Goal: Task Accomplishment & Management: Use online tool/utility

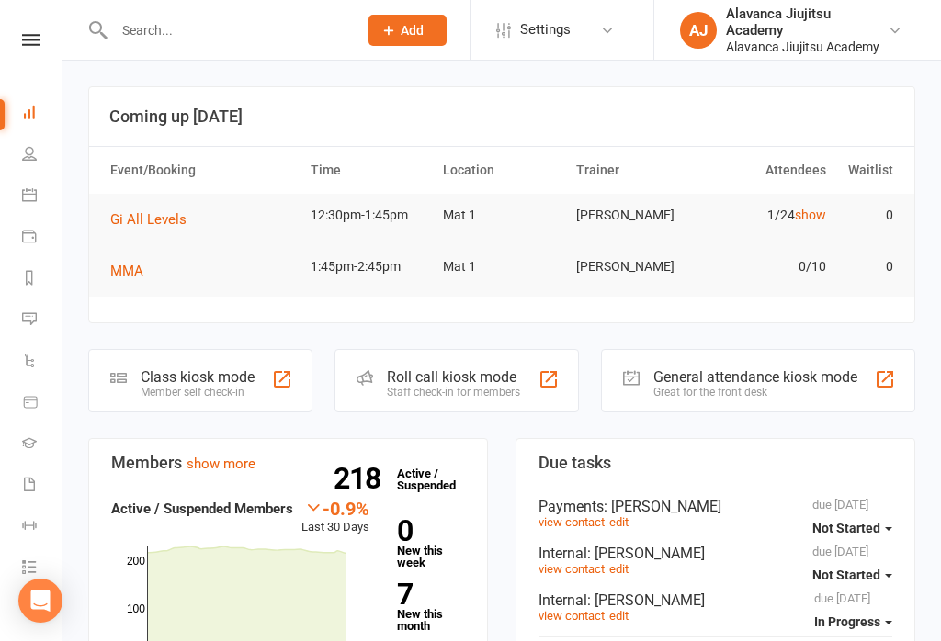
click at [233, 369] on div "Class kiosk mode" at bounding box center [198, 377] width 114 height 17
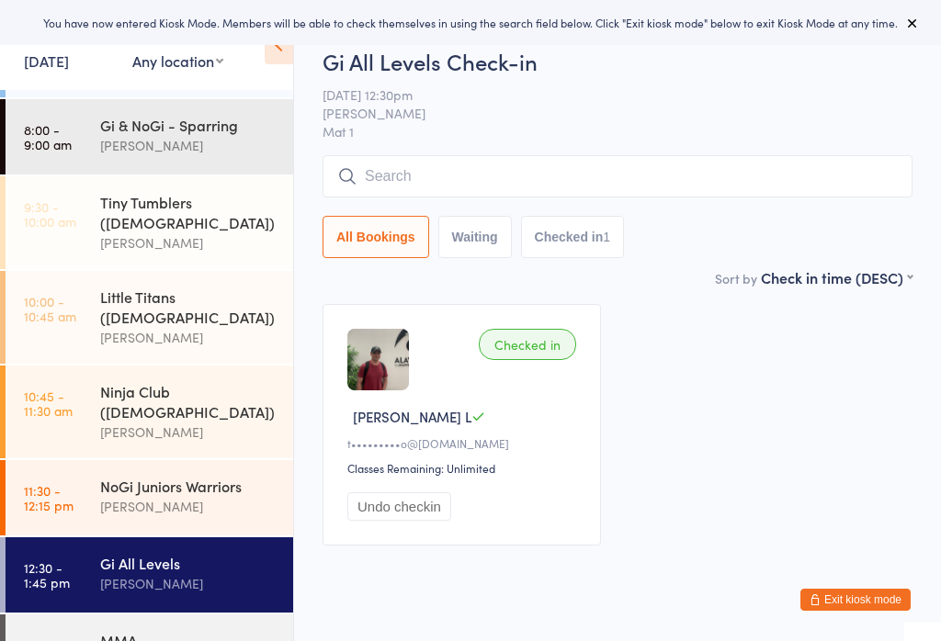
scroll to position [66, 0]
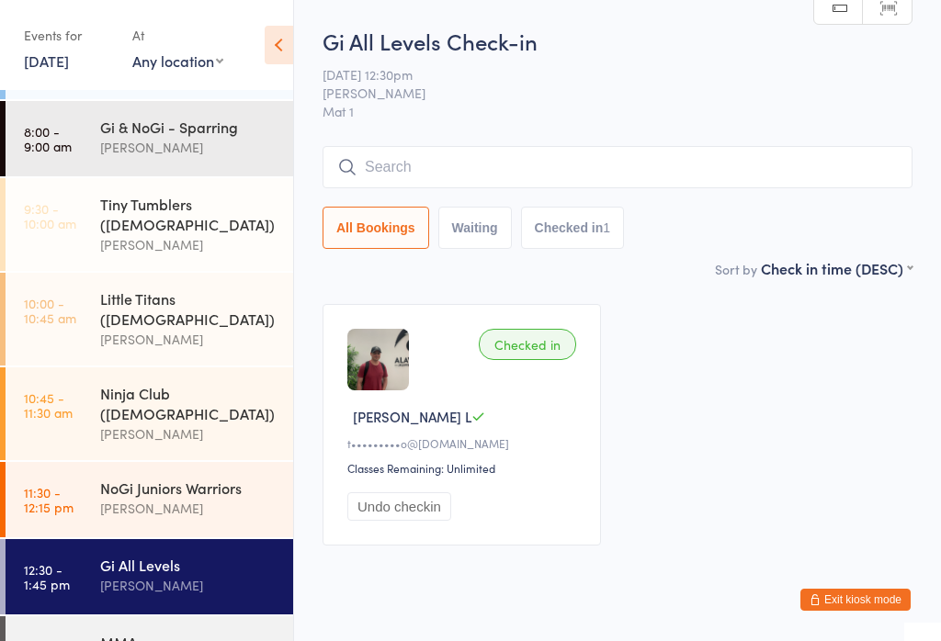
click at [187, 555] on div "Gi All Levels" at bounding box center [188, 565] width 177 height 20
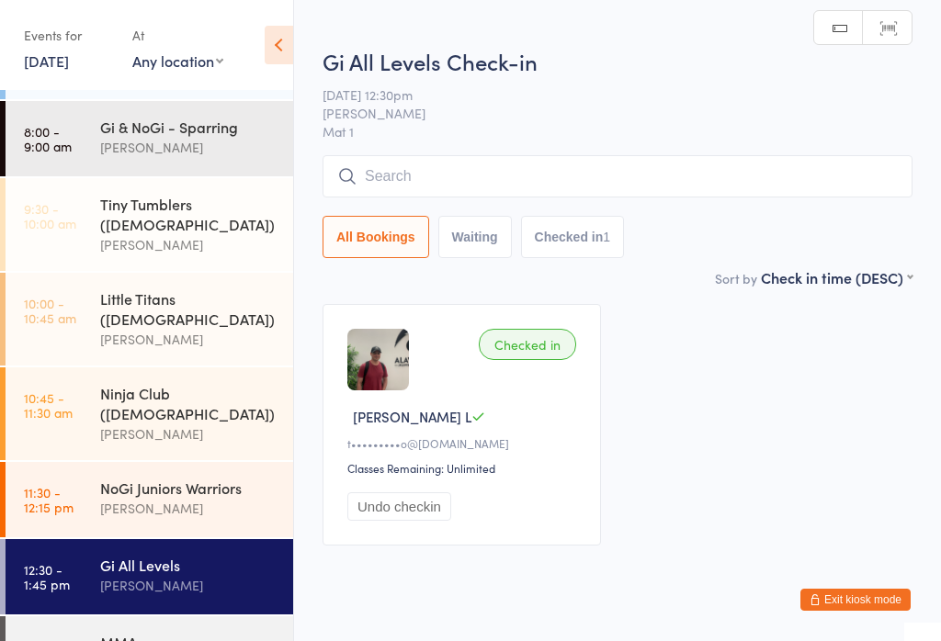
click at [642, 165] on input "search" at bounding box center [618, 176] width 590 height 42
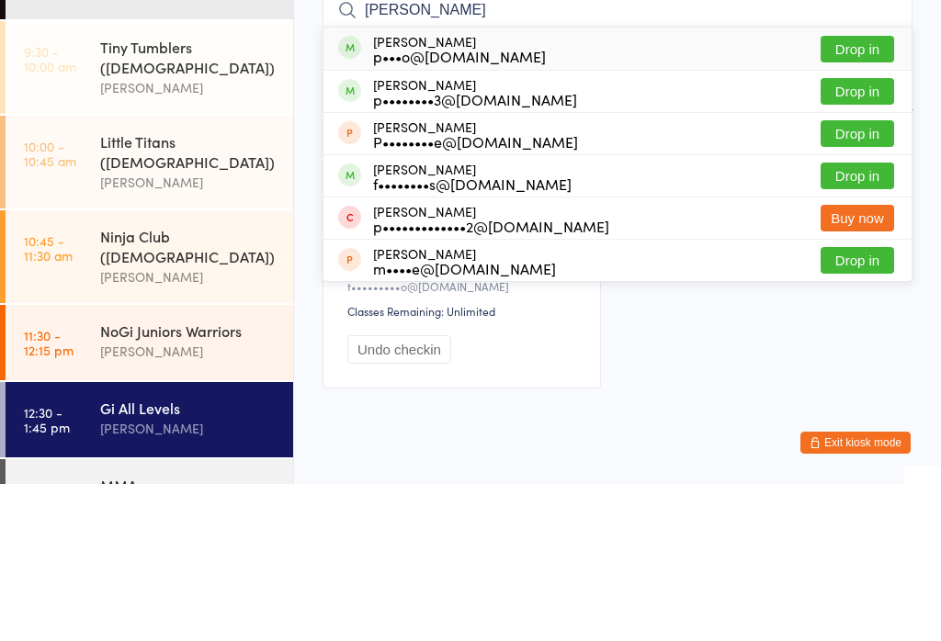
type input "[PERSON_NAME]"
click at [848, 235] on button "Drop in" at bounding box center [858, 248] width 74 height 27
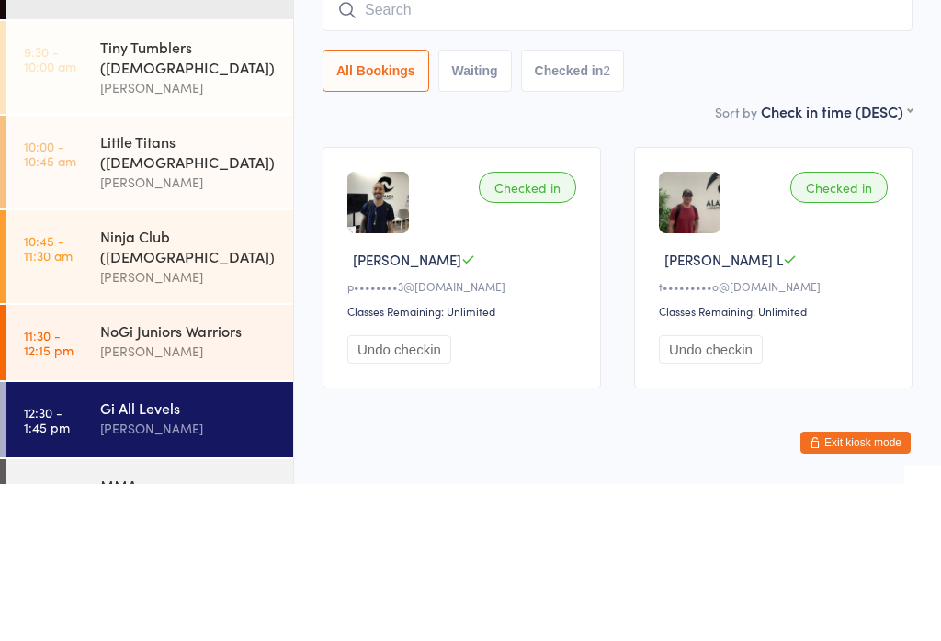
scroll to position [41, 0]
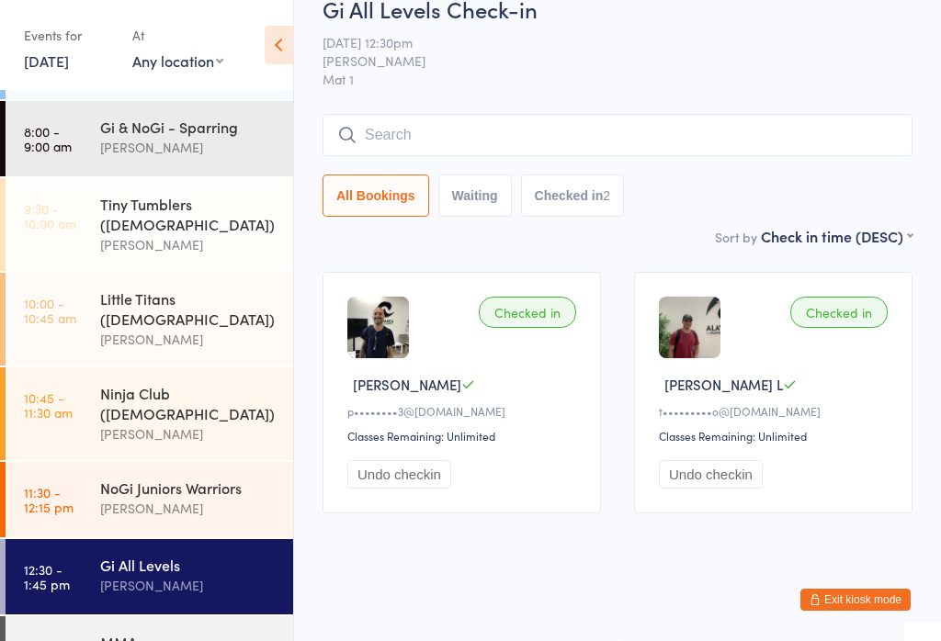
click at [467, 134] on input "search" at bounding box center [618, 135] width 590 height 42
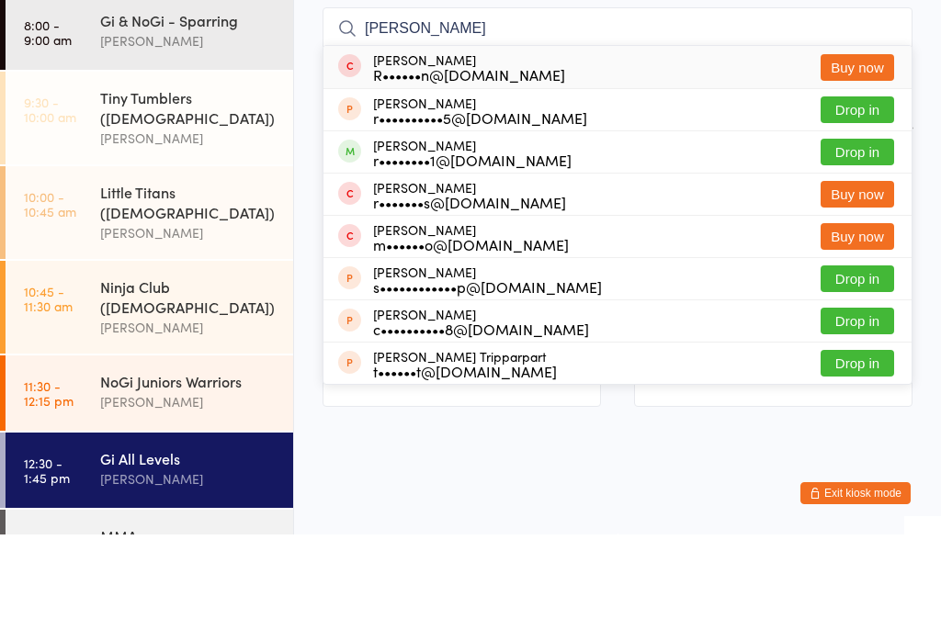
type input "[PERSON_NAME]"
click at [869, 245] on button "Drop in" at bounding box center [858, 258] width 74 height 27
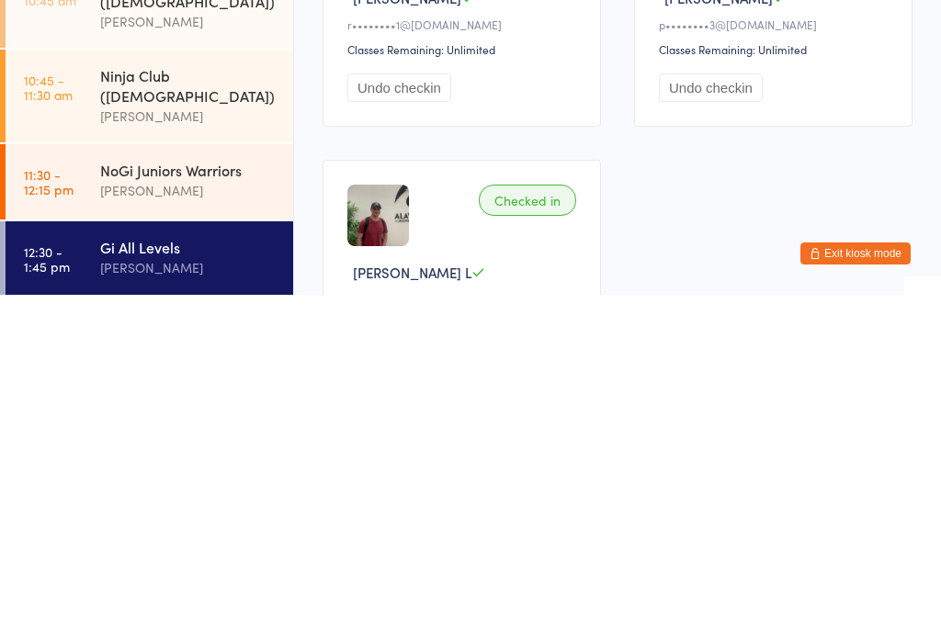
scroll to position [124, 0]
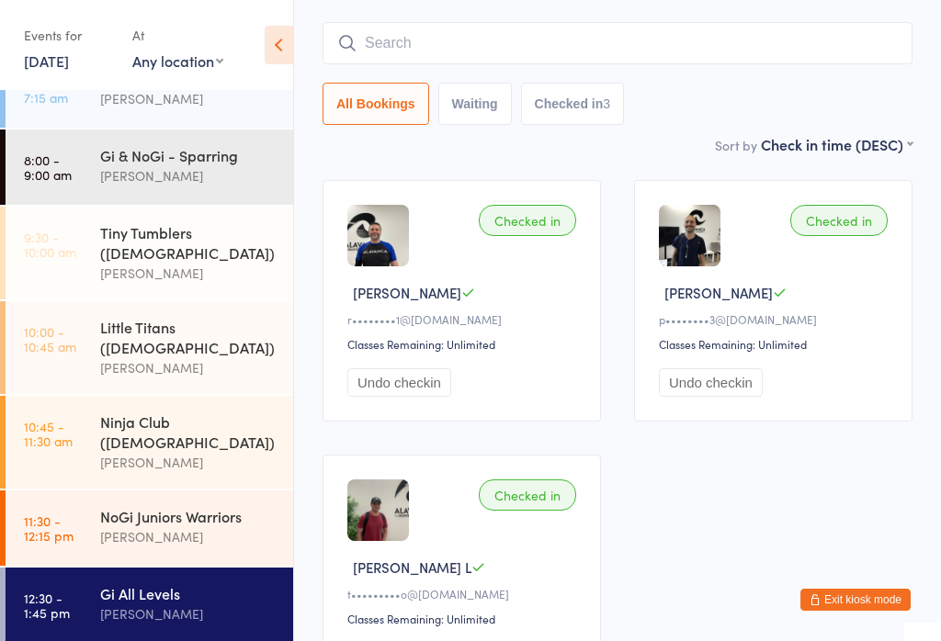
click at [580, 33] on input "search" at bounding box center [618, 43] width 590 height 42
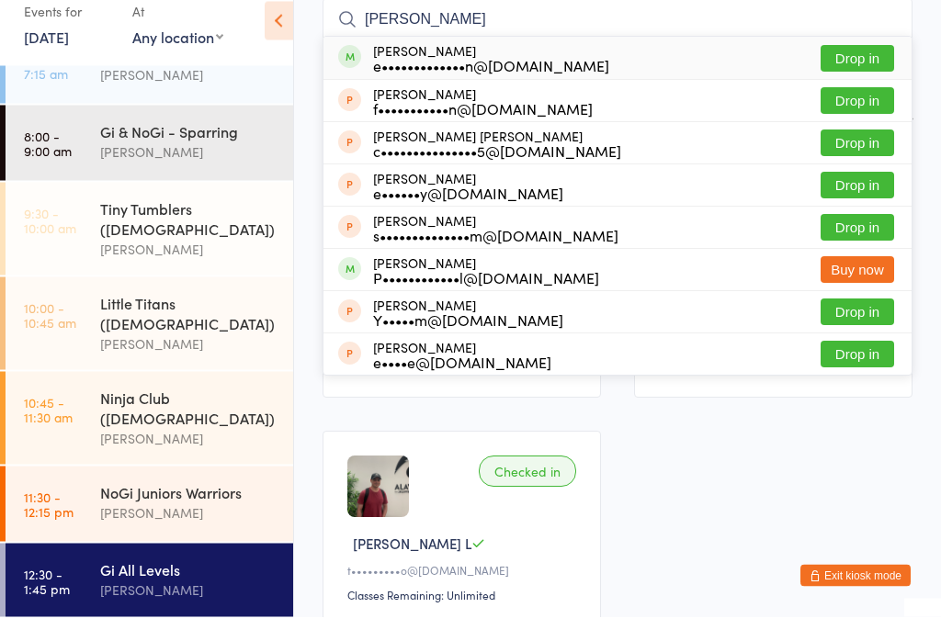
type input "[PERSON_NAME]"
click at [859, 70] on button "Drop in" at bounding box center [858, 83] width 74 height 27
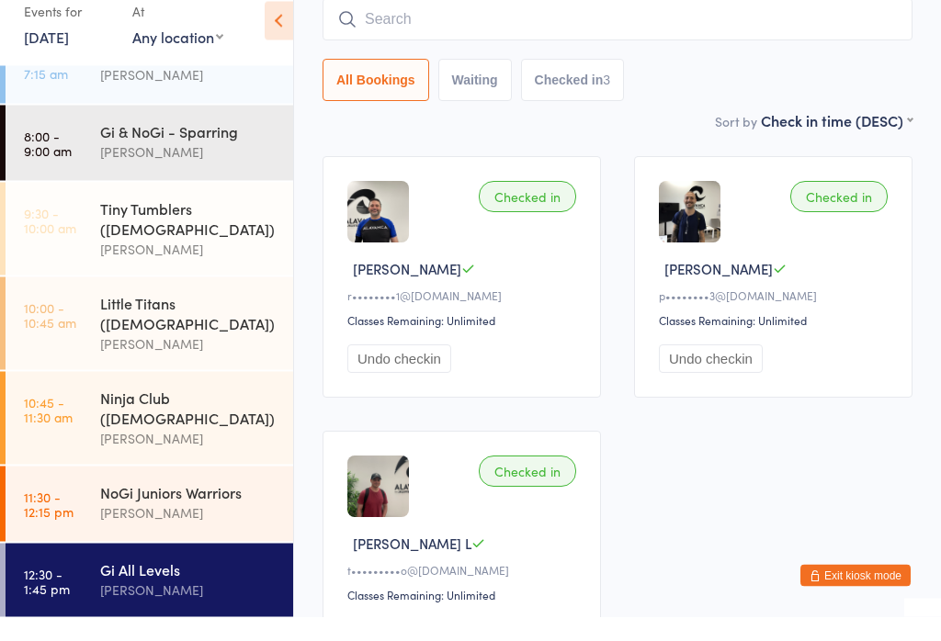
scroll to position [148, 0]
